Goal: Check status: Check status

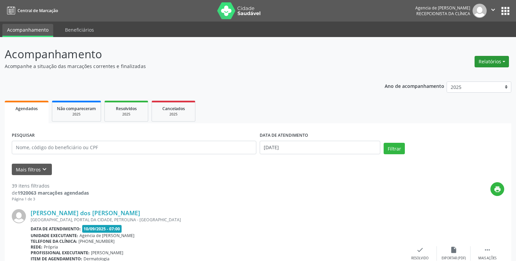
click at [494, 63] on button "Relatórios" at bounding box center [492, 61] width 34 height 11
click at [471, 76] on link "Agendamentos" at bounding box center [473, 75] width 72 height 9
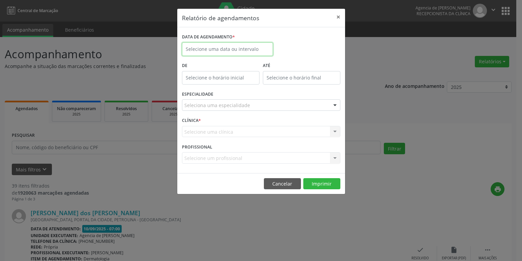
click at [219, 53] on input "text" at bounding box center [227, 48] width 91 height 13
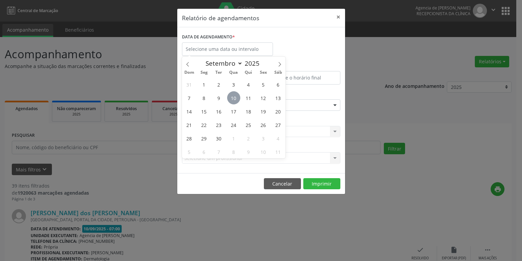
click at [235, 99] on span "10" at bounding box center [233, 97] width 13 height 13
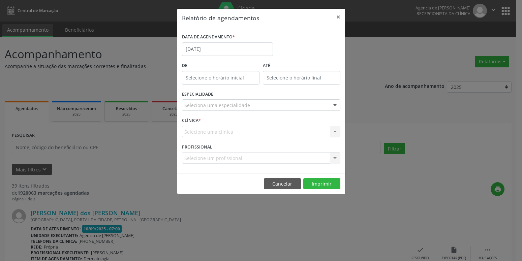
click at [250, 109] on div "Seleciona uma especialidade" at bounding box center [261, 104] width 158 height 11
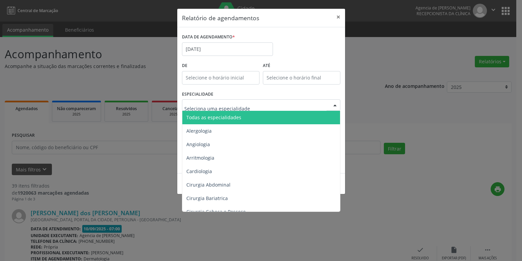
click at [264, 118] on span "Todas as especialidades" at bounding box center [261, 117] width 159 height 13
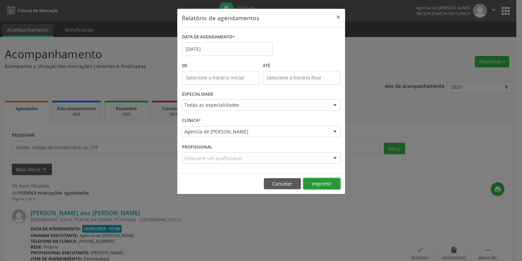
click at [323, 182] on button "Imprimir" at bounding box center [321, 183] width 37 height 11
click at [335, 20] on button "×" at bounding box center [337, 17] width 13 height 17
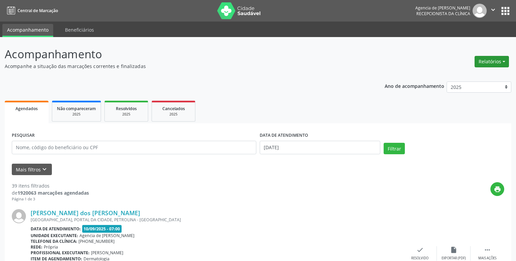
click at [479, 64] on button "Relatórios" at bounding box center [492, 61] width 34 height 11
click at [141, 152] on input "text" at bounding box center [134, 147] width 245 height 13
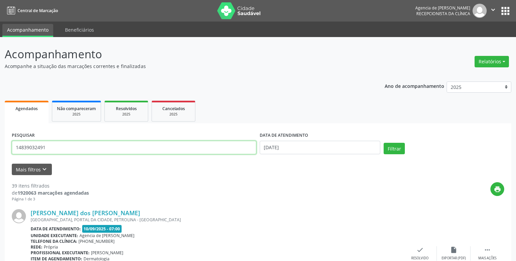
type input "14839032491"
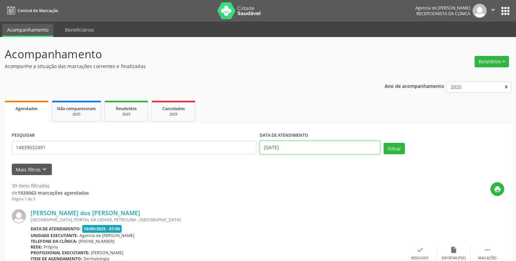
click at [281, 142] on input "[DATE]" at bounding box center [320, 147] width 121 height 13
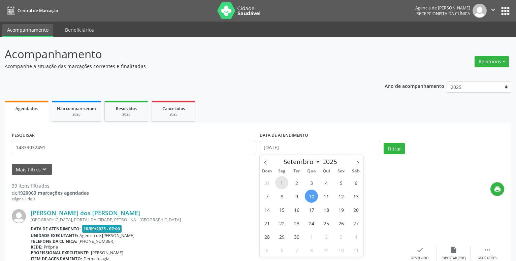
click at [283, 182] on span "1" at bounding box center [281, 182] width 13 height 13
type input "[DATE]"
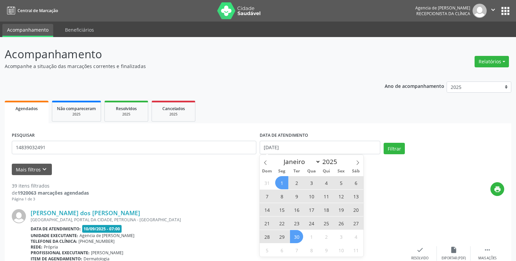
click at [298, 238] on span "30" at bounding box center [296, 236] width 13 height 13
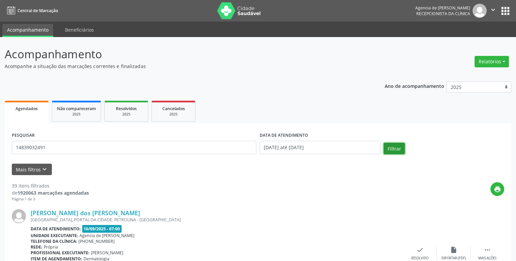
click at [394, 153] on button "Filtrar" at bounding box center [394, 148] width 21 height 11
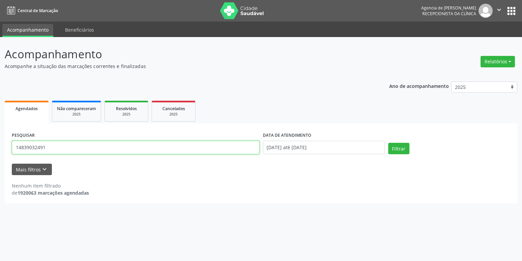
click at [148, 147] on input "14839032491" at bounding box center [136, 147] width 248 height 13
type input "[PERSON_NAME]"
click at [404, 151] on button "Filtrar" at bounding box center [398, 148] width 21 height 11
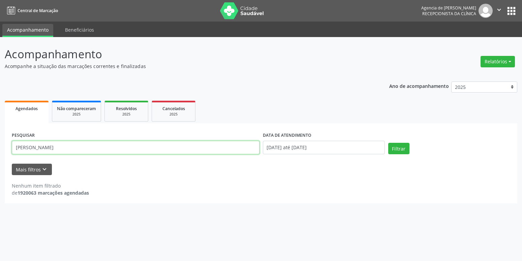
click at [80, 149] on input "[PERSON_NAME]" at bounding box center [136, 147] width 248 height 13
click at [305, 109] on ul "Agendados Não compareceram 2025 Resolvidos 2025 Cancelados 2025" at bounding box center [261, 111] width 512 height 24
